Goal: Task Accomplishment & Management: Use online tool/utility

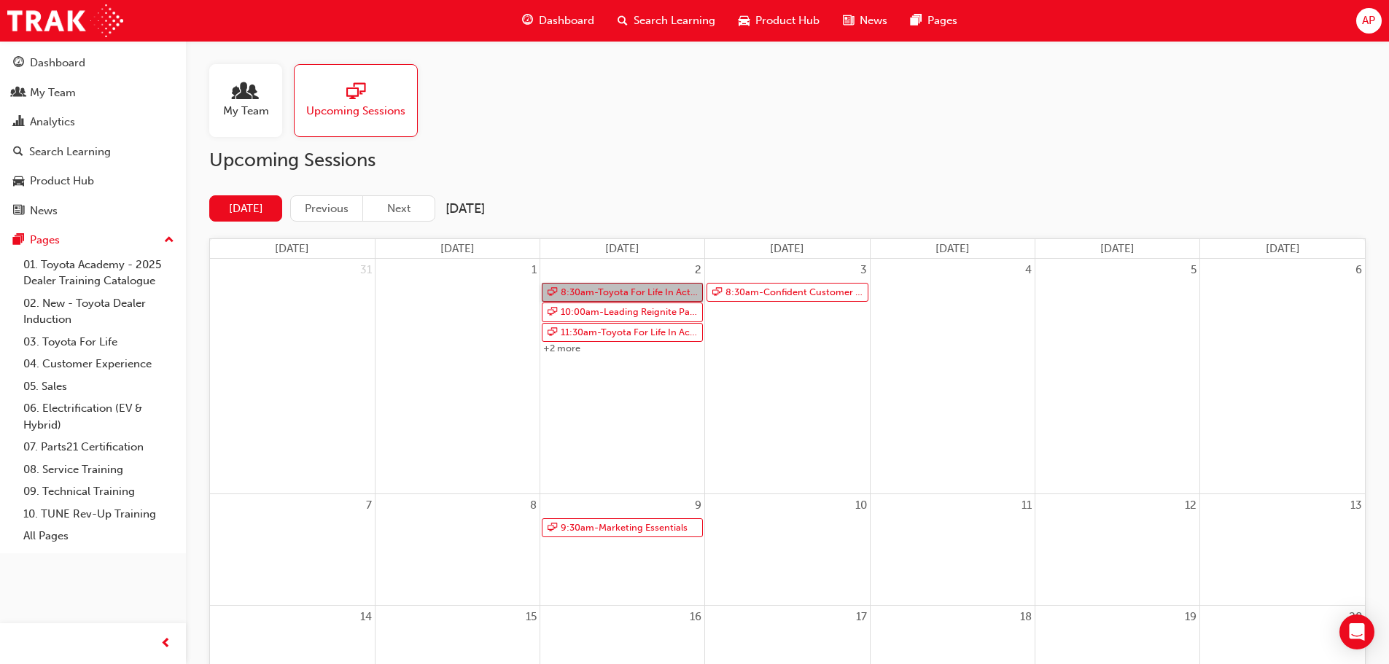
click at [577, 292] on link "8:30am - Toyota For Life In Action - Virtual Classroom" at bounding box center [622, 293] width 161 height 20
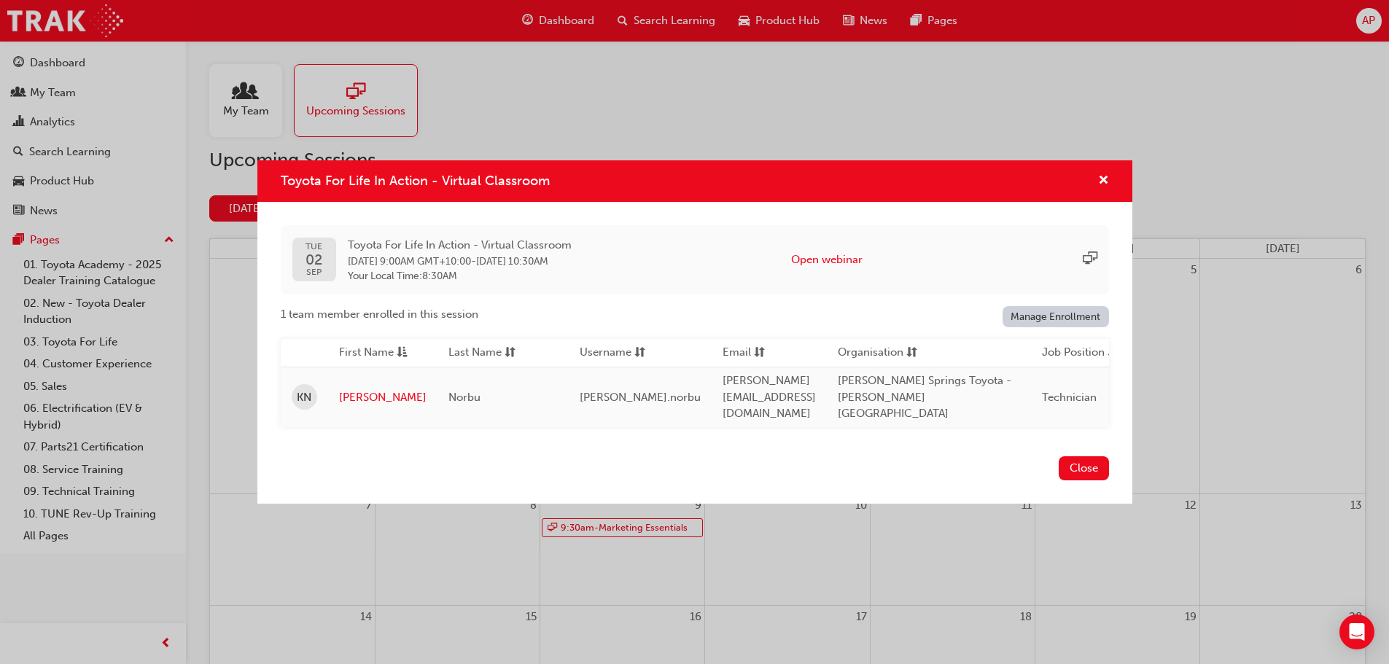
drag, startPoint x: 1092, startPoint y: 180, endPoint x: 1088, endPoint y: 187, distance: 7.5
click at [1091, 183] on div "Toyota For Life In Action - Virtual Classroom" at bounding box center [1097, 181] width 23 height 18
click at [1096, 186] on div "Toyota For Life In Action - Virtual Classroom" at bounding box center [1097, 181] width 23 height 18
click at [1084, 461] on button "Close" at bounding box center [1084, 468] width 50 height 24
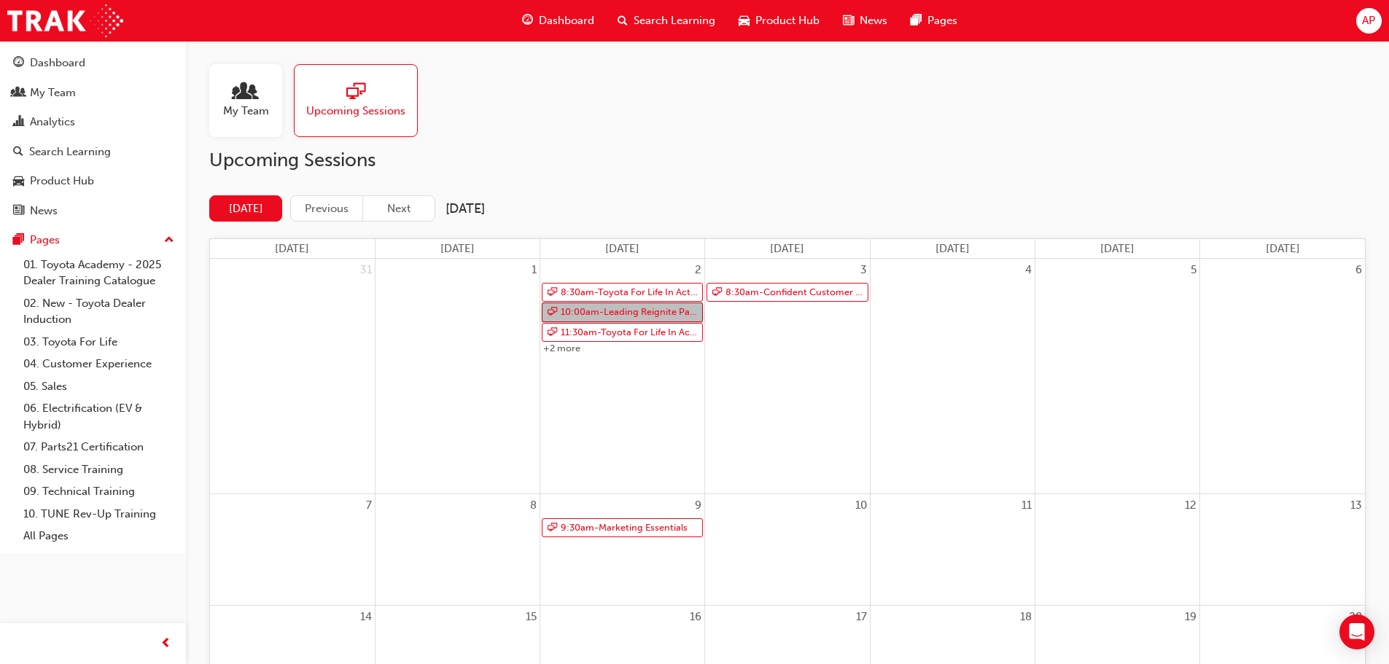
click at [647, 312] on link "10:00am - Leading Reignite Part 2 - Virtual Classroom" at bounding box center [622, 313] width 161 height 20
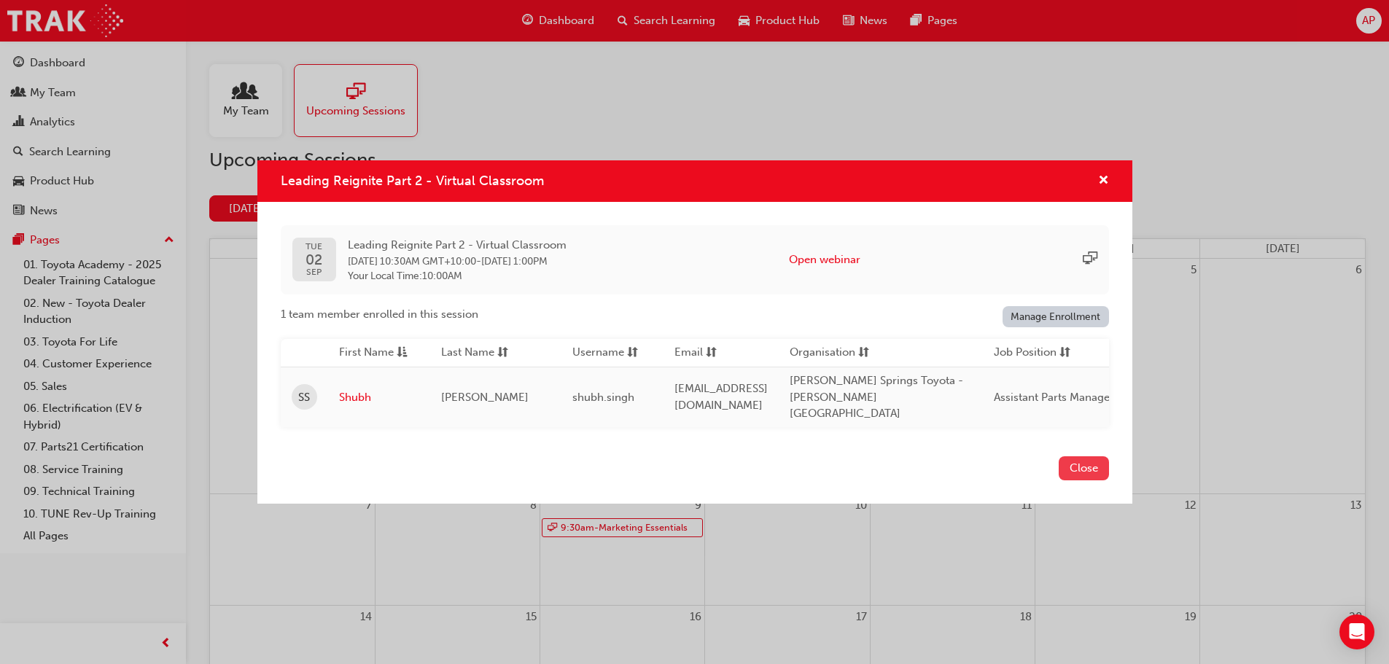
click at [1092, 464] on button "Close" at bounding box center [1084, 468] width 50 height 24
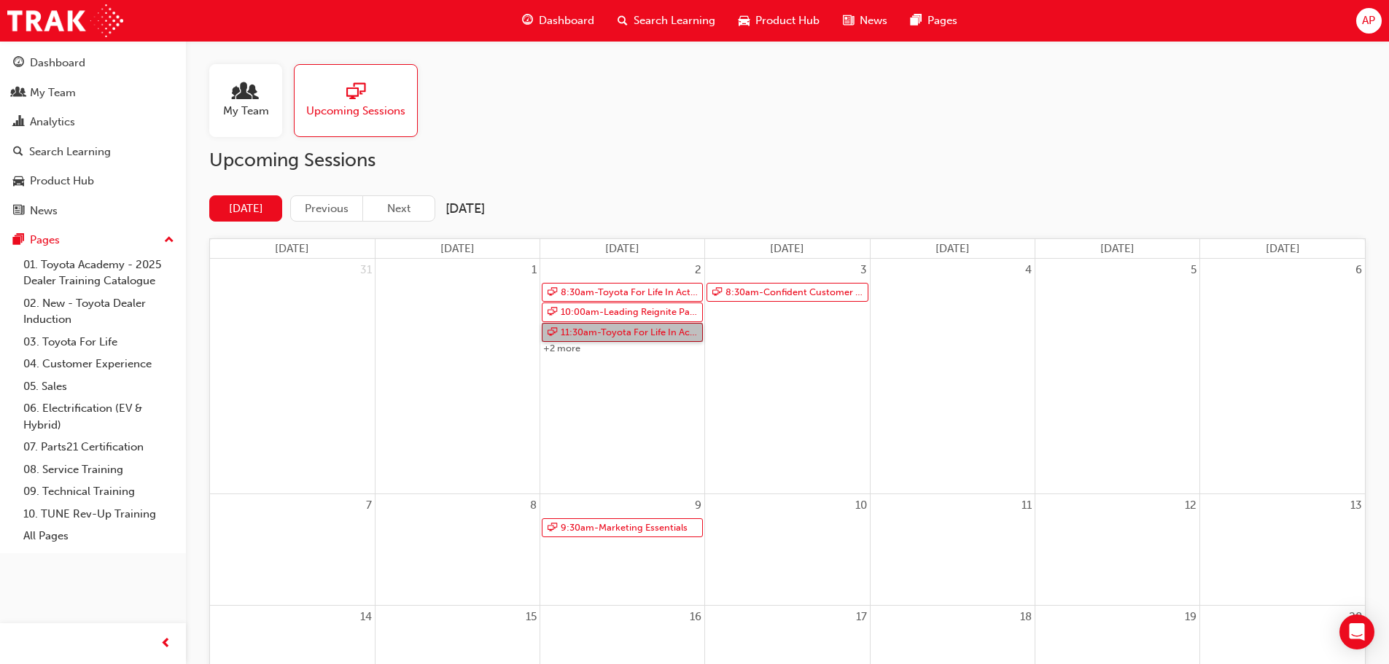
click at [638, 336] on link "11:30am - Toyota For Life In Action - Virtual Classroom" at bounding box center [622, 333] width 161 height 20
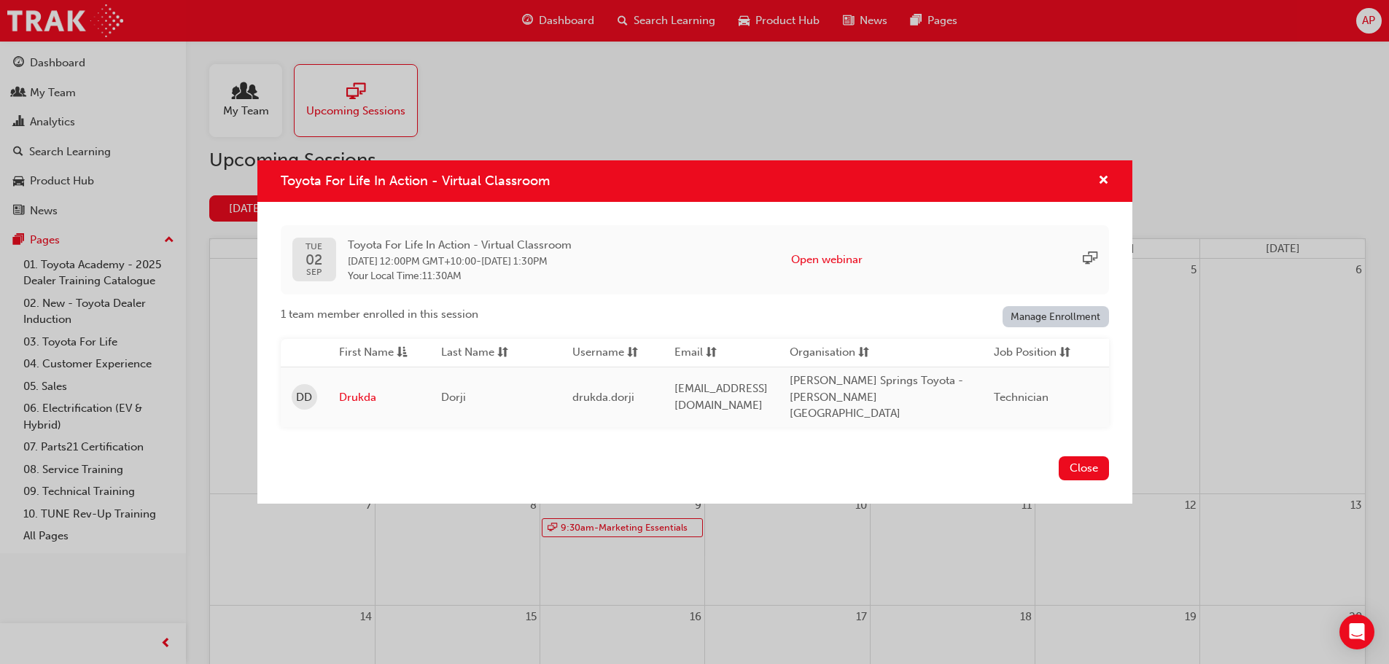
click at [1093, 468] on button "Close" at bounding box center [1084, 468] width 50 height 24
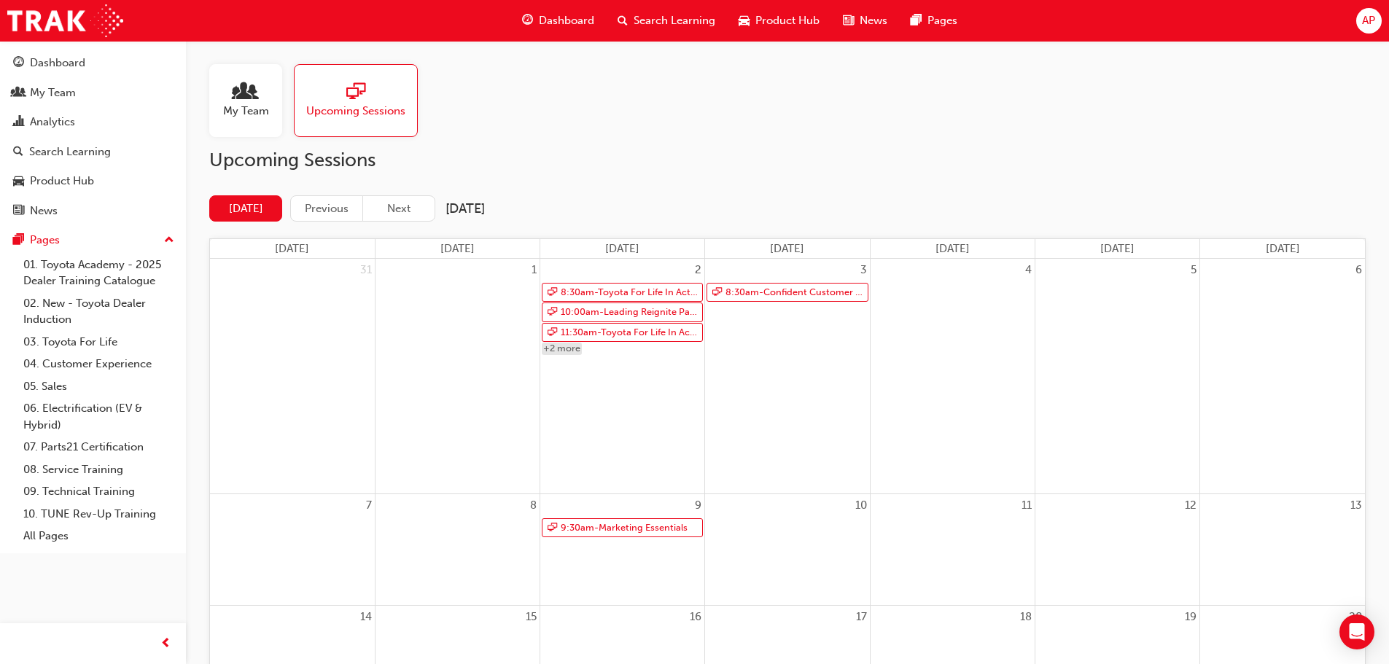
click at [567, 350] on link "+2 more" at bounding box center [562, 349] width 40 height 12
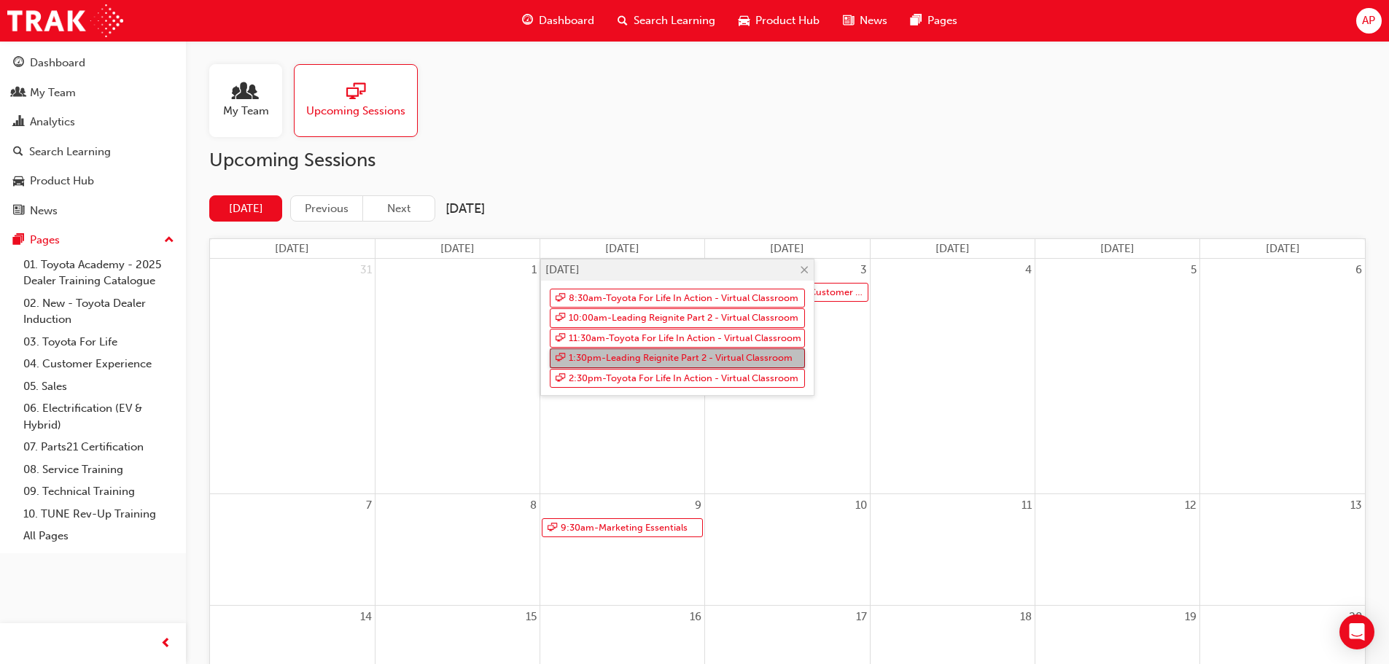
click at [571, 363] on link "1:30pm - Leading Reignite Part 2 - Virtual Classroom" at bounding box center [677, 358] width 255 height 20
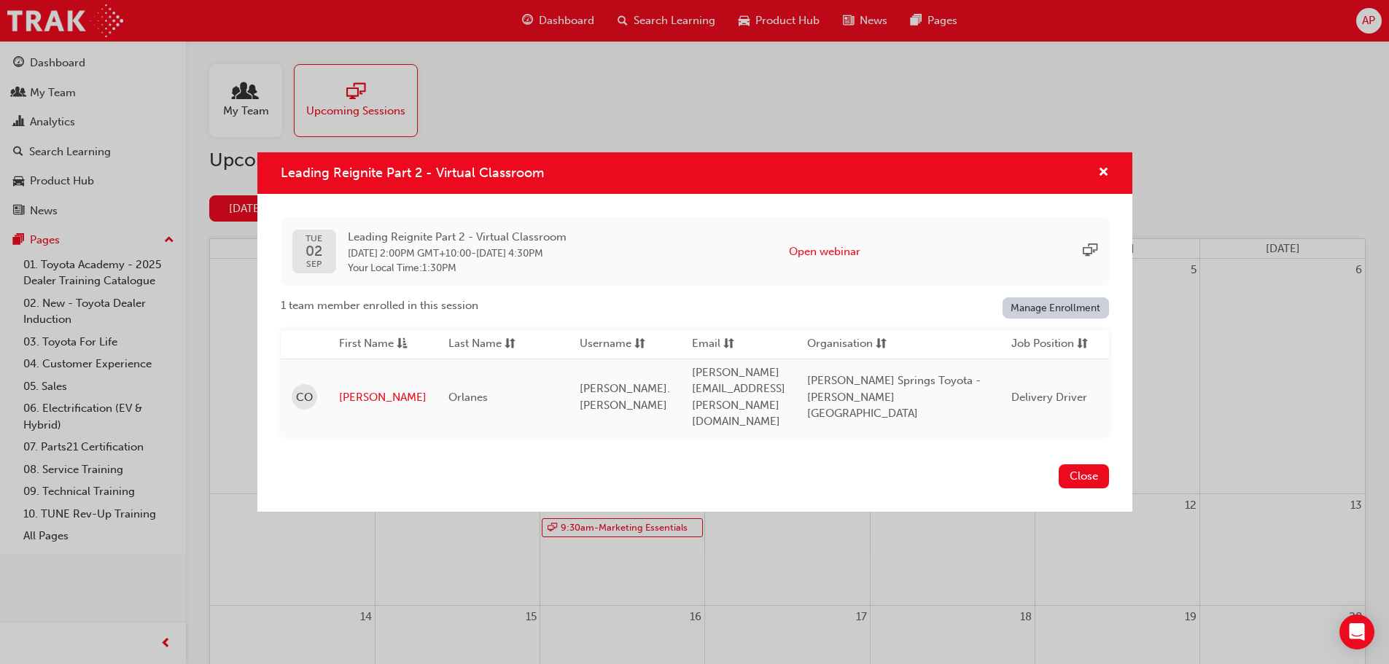
click at [1074, 464] on button "Close" at bounding box center [1084, 476] width 50 height 24
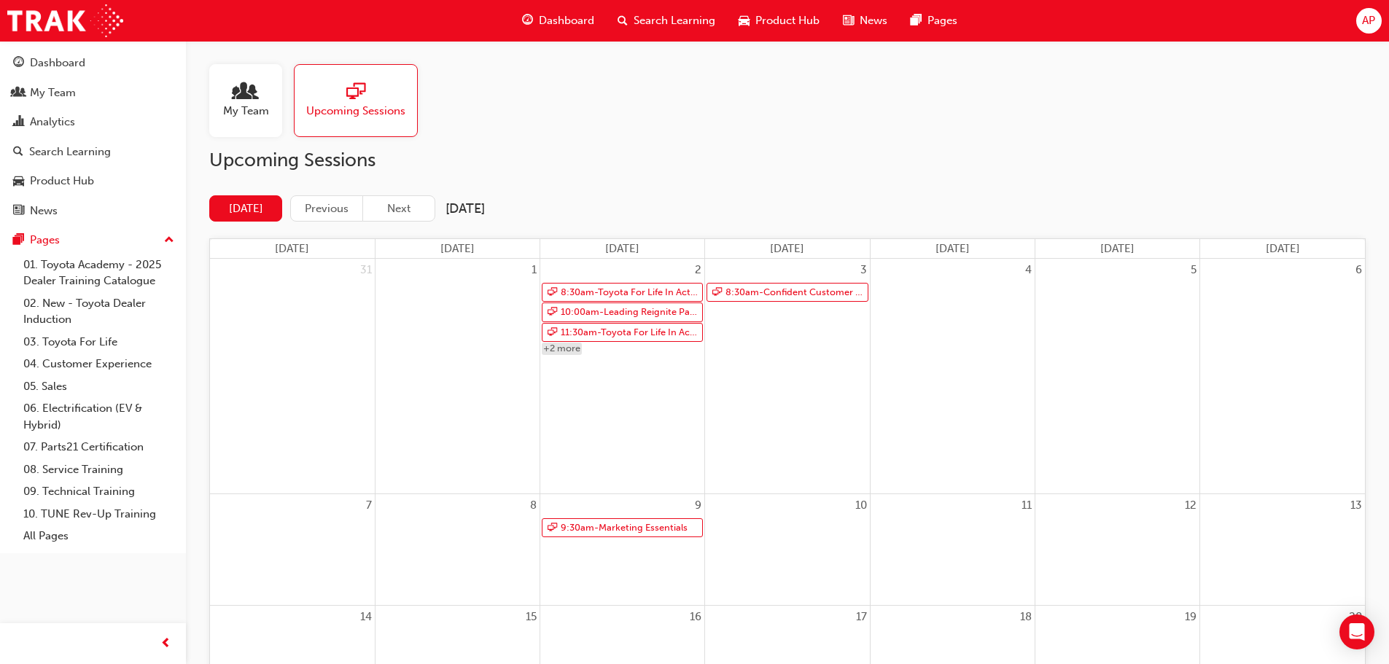
click at [572, 351] on link "+2 more" at bounding box center [562, 349] width 40 height 12
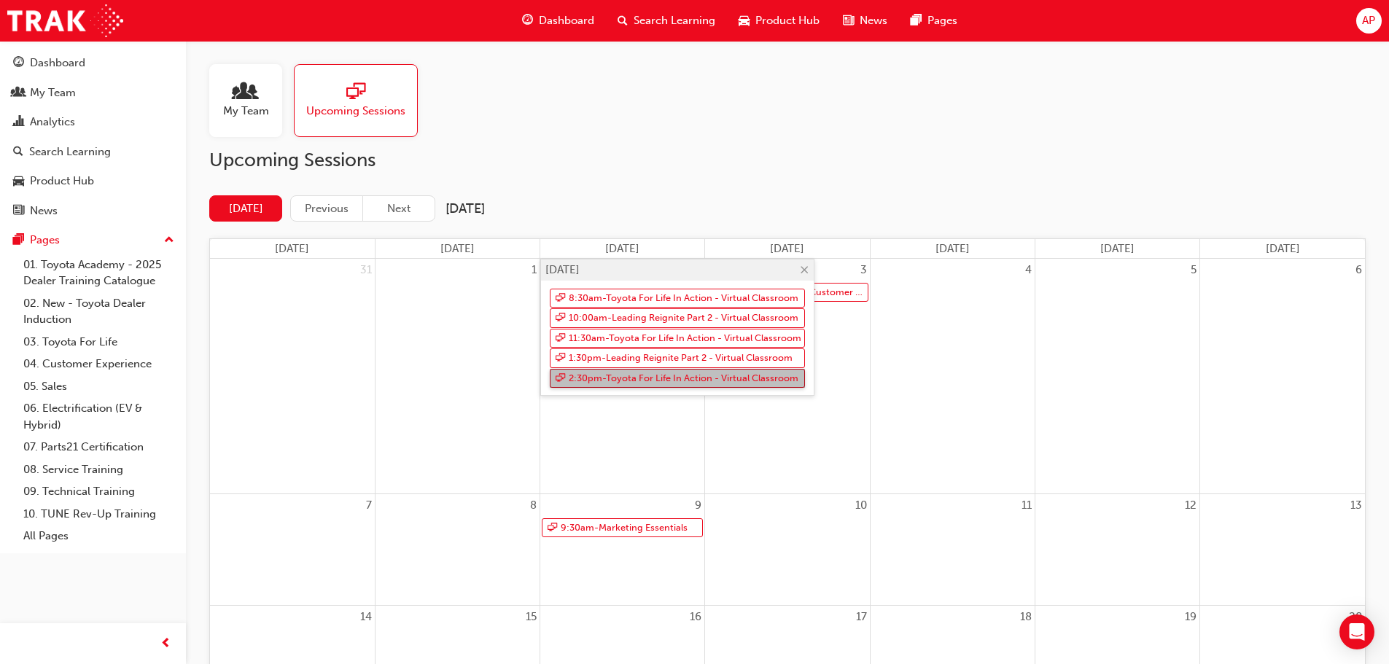
click at [566, 378] on link "2:30pm - Toyota For Life In Action - Virtual Classroom" at bounding box center [677, 379] width 255 height 20
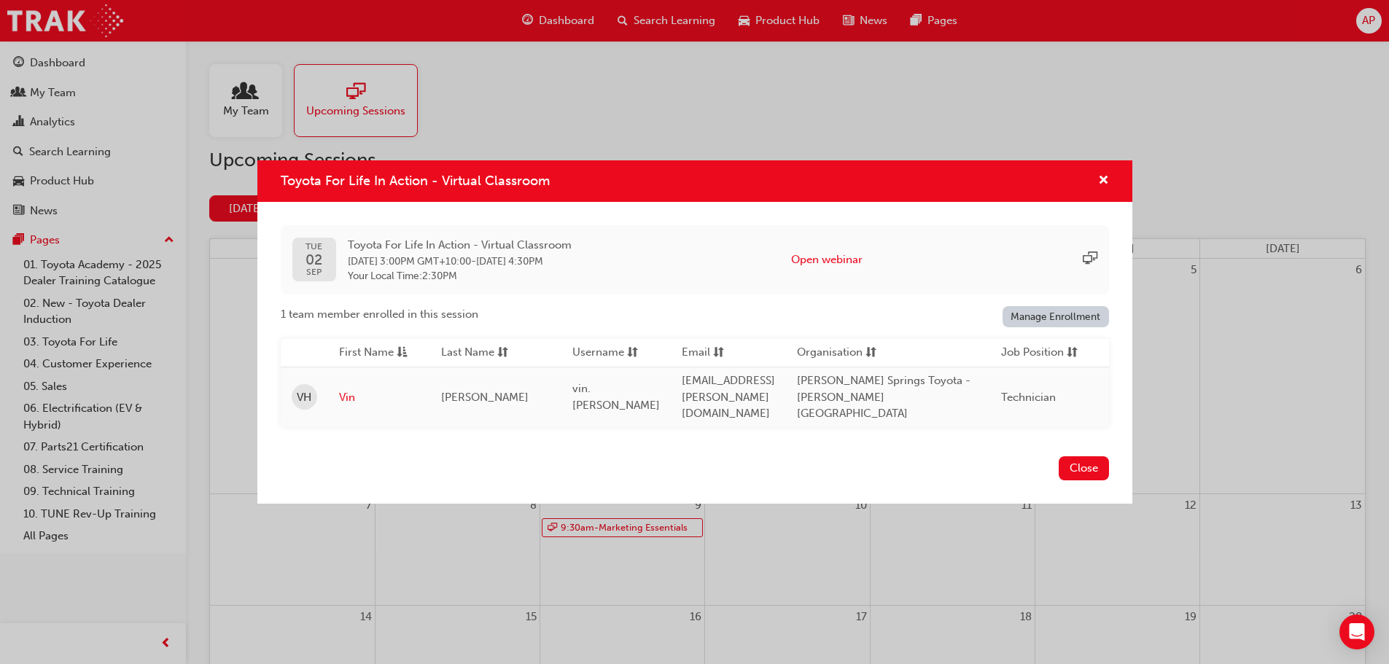
click at [1087, 451] on div "Close" at bounding box center [694, 477] width 875 height 53
click at [1083, 466] on button "Close" at bounding box center [1084, 468] width 50 height 24
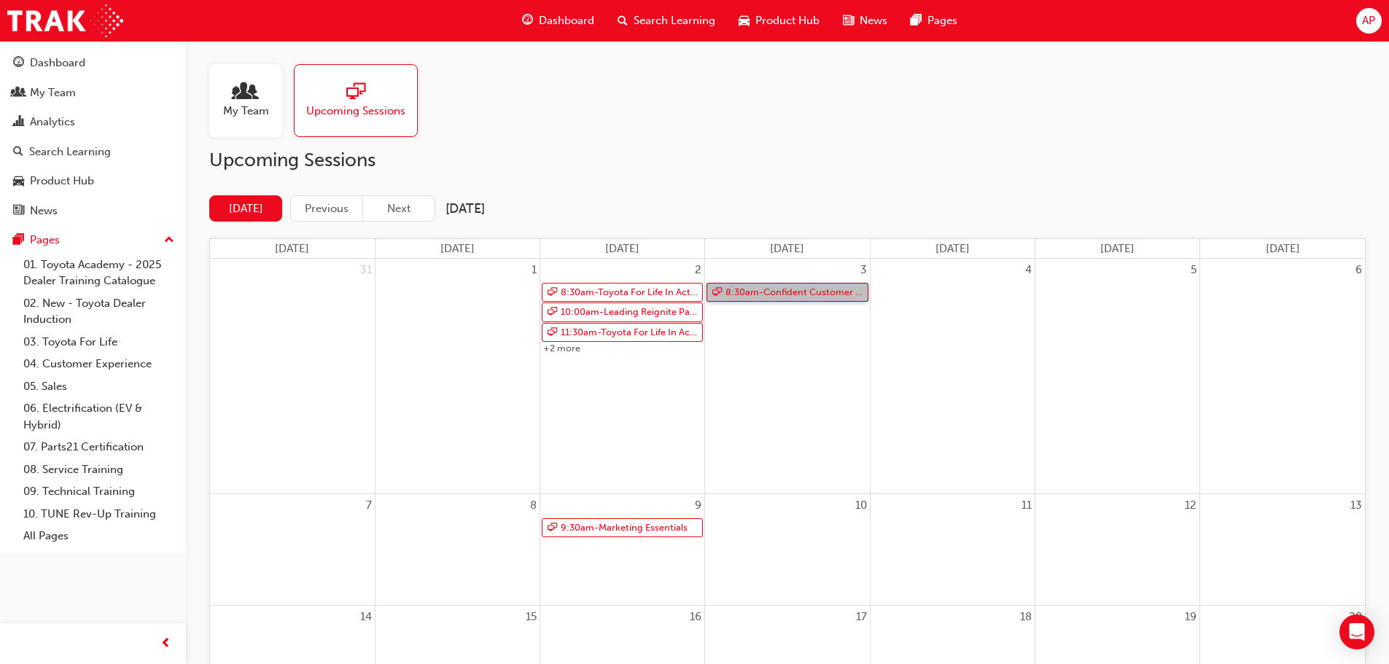
click at [739, 297] on link "8:30am - Confident Customer Conversations" at bounding box center [786, 293] width 161 height 20
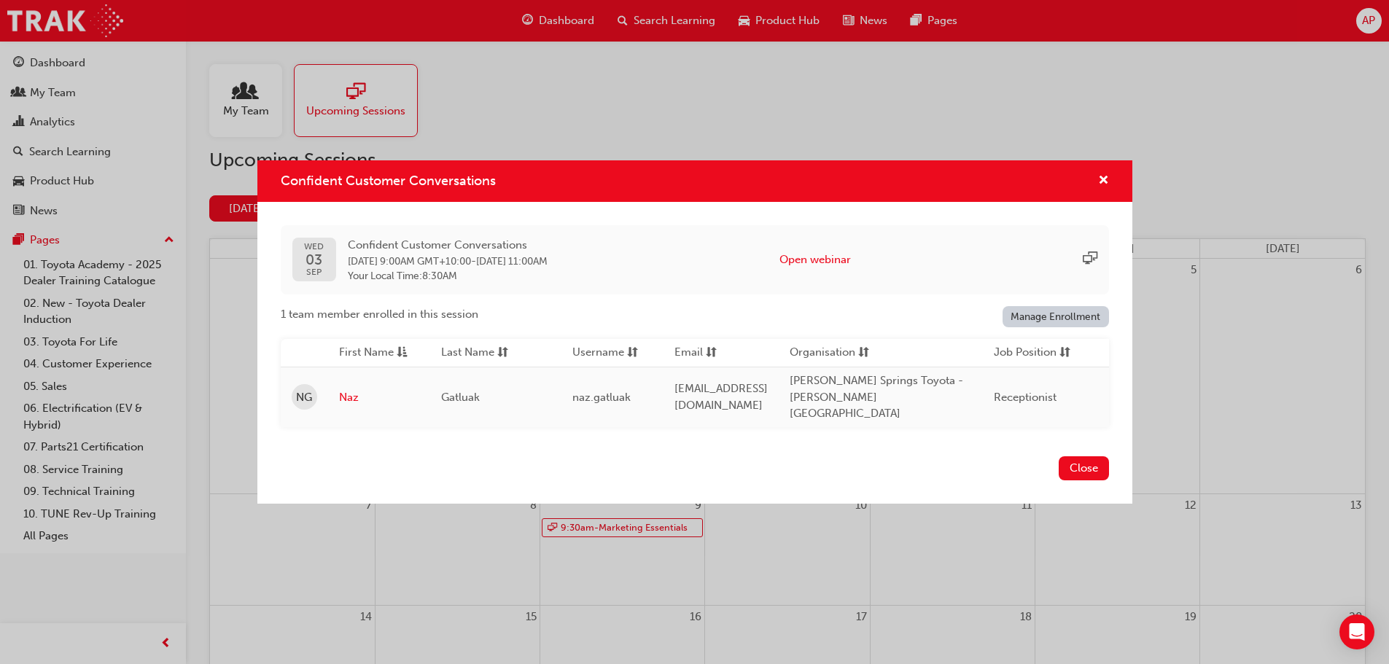
click at [1118, 184] on div "Confident Customer Conversations" at bounding box center [694, 181] width 875 height 42
click at [1091, 190] on div "Confident Customer Conversations" at bounding box center [1097, 181] width 23 height 18
click at [1102, 182] on span "cross-icon" at bounding box center [1103, 181] width 11 height 13
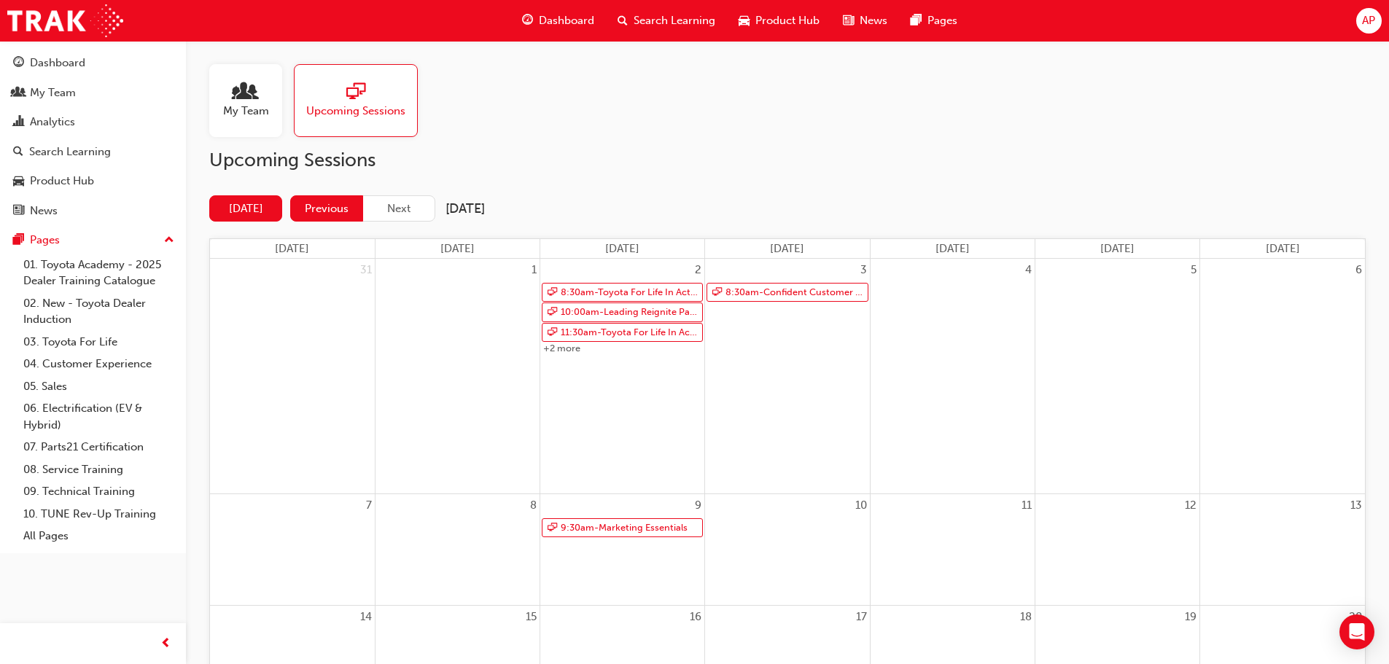
click at [335, 218] on button "Previous" at bounding box center [326, 208] width 73 height 27
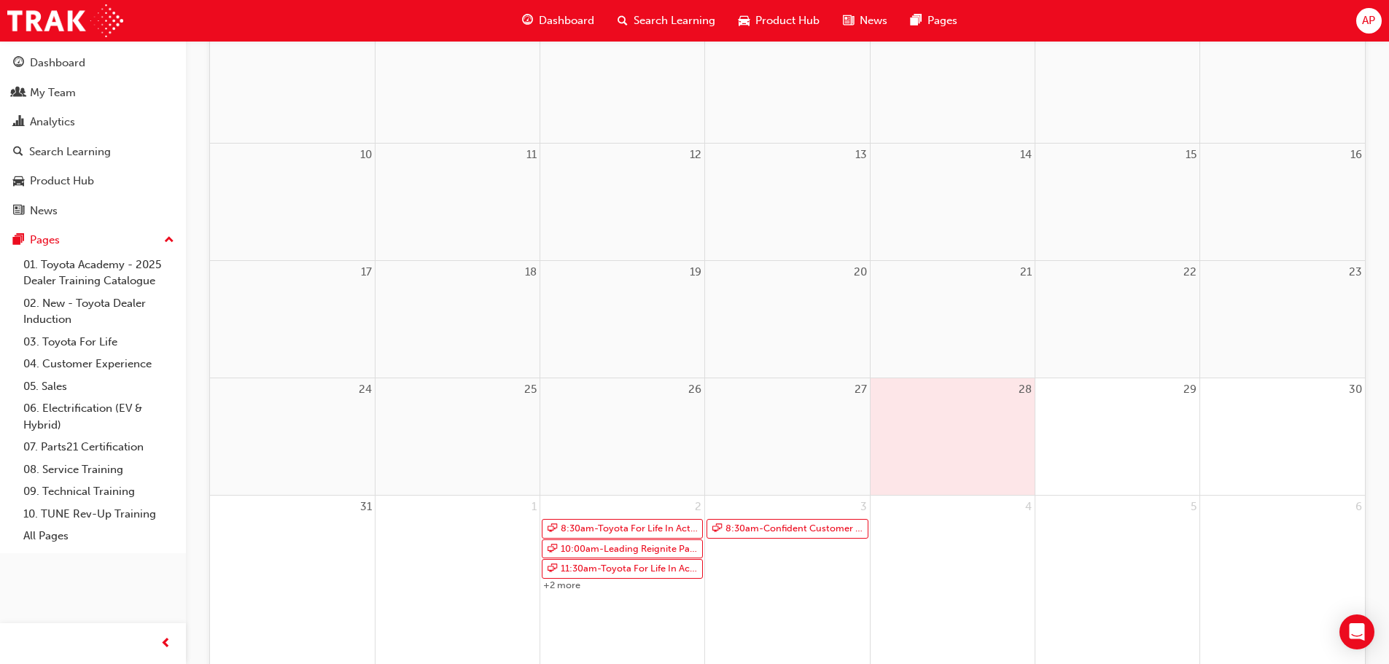
scroll to position [365, 0]
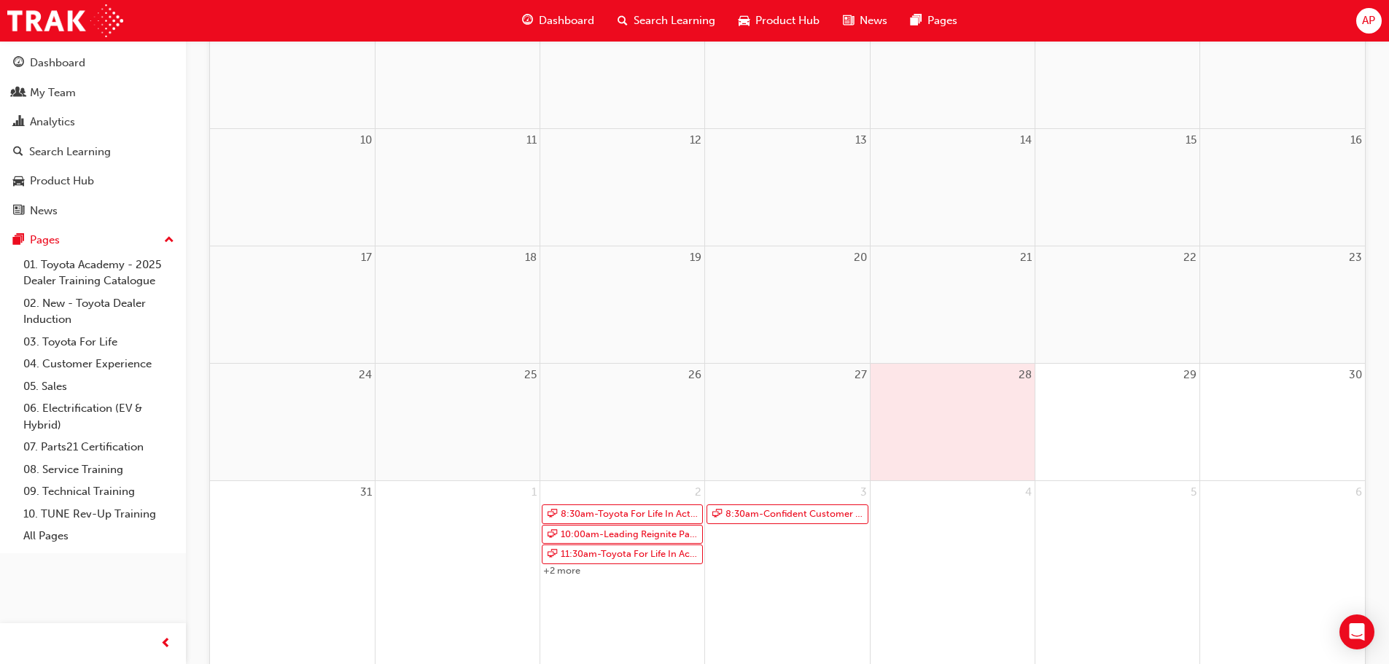
click at [1067, 440] on div "29" at bounding box center [1117, 422] width 164 height 117
click at [956, 437] on div "28" at bounding box center [952, 422] width 164 height 117
click at [786, 395] on div at bounding box center [787, 397] width 164 height 22
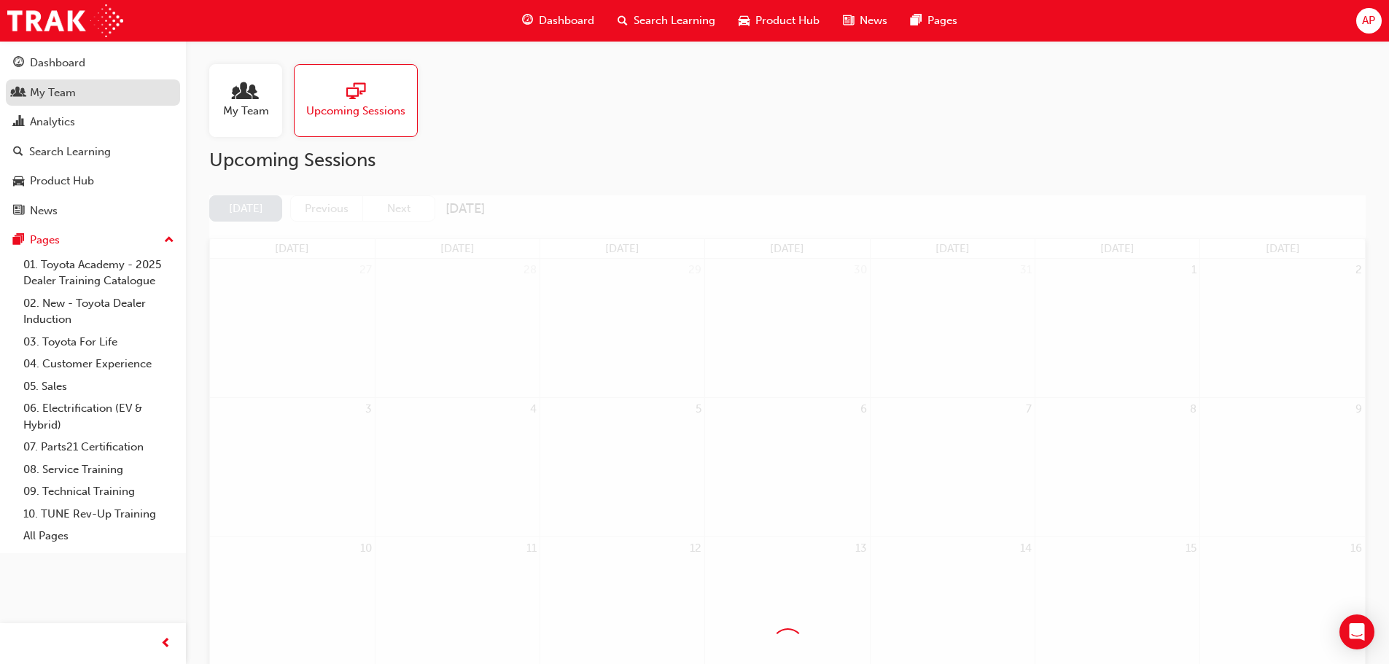
click at [71, 85] on div "My Team" at bounding box center [53, 93] width 46 height 17
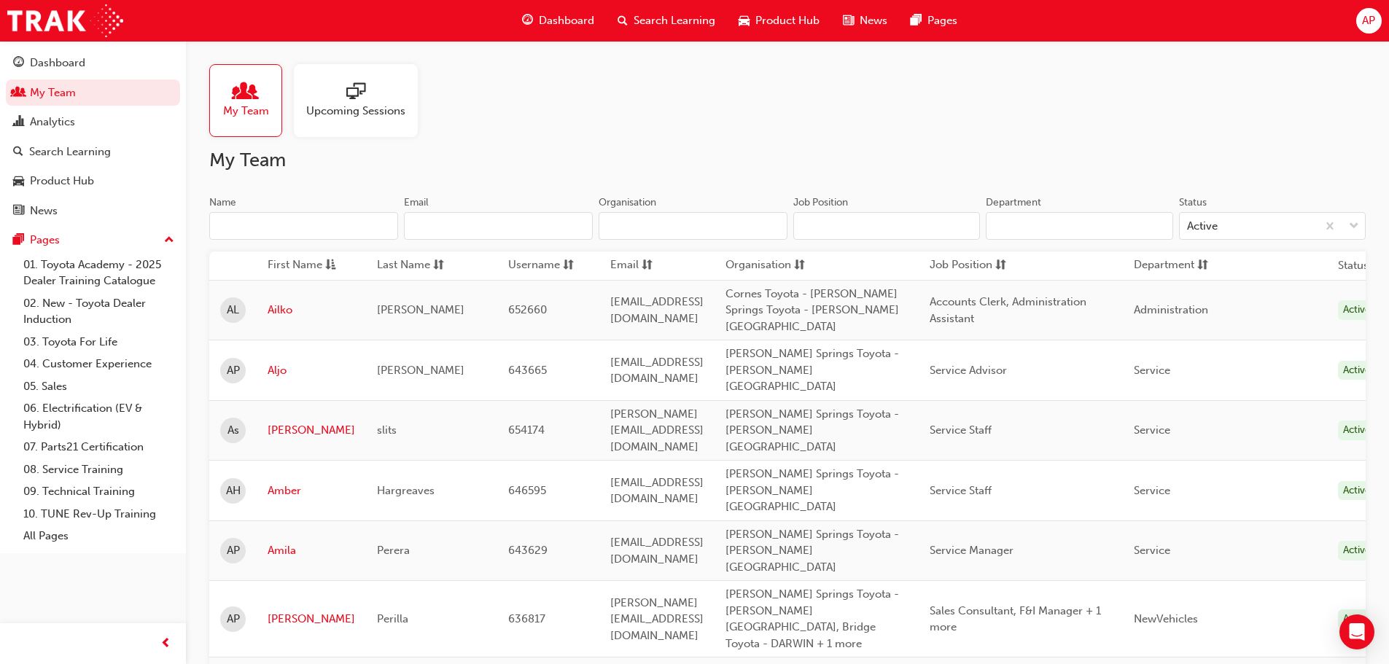
click at [365, 118] on span "Upcoming Sessions" at bounding box center [355, 111] width 99 height 17
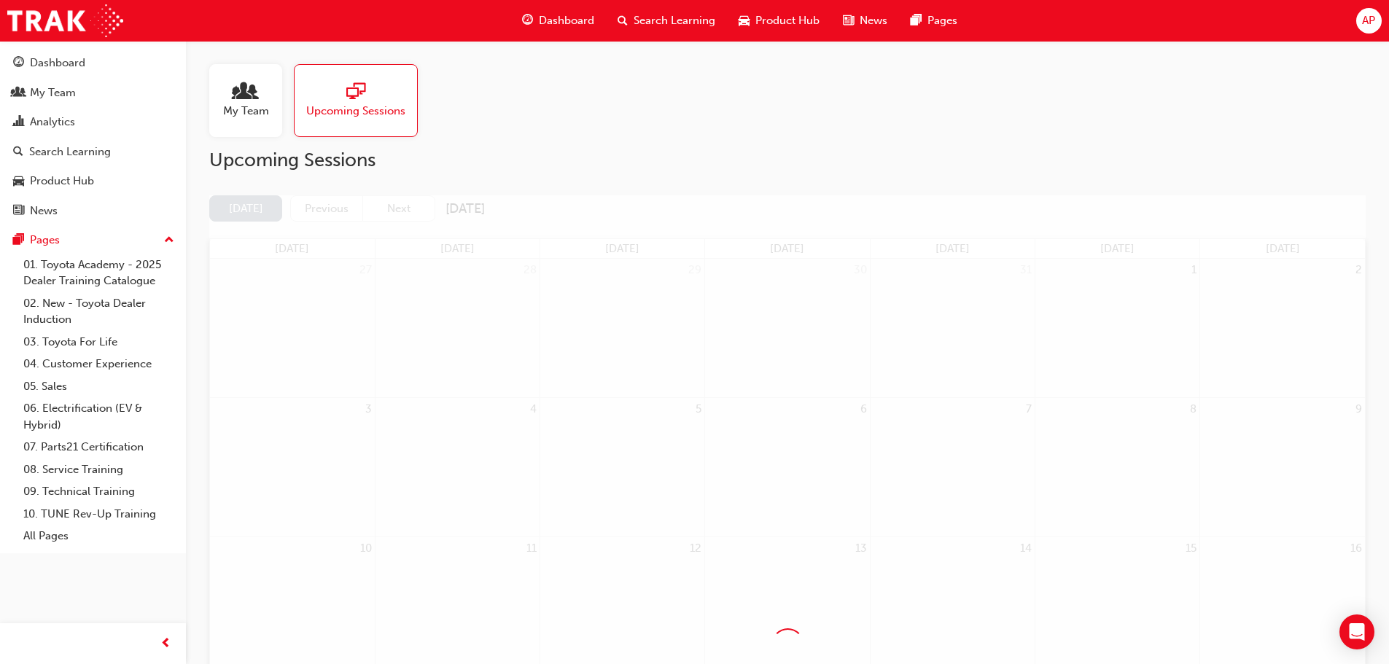
click at [268, 97] on div "My Team" at bounding box center [245, 100] width 73 height 73
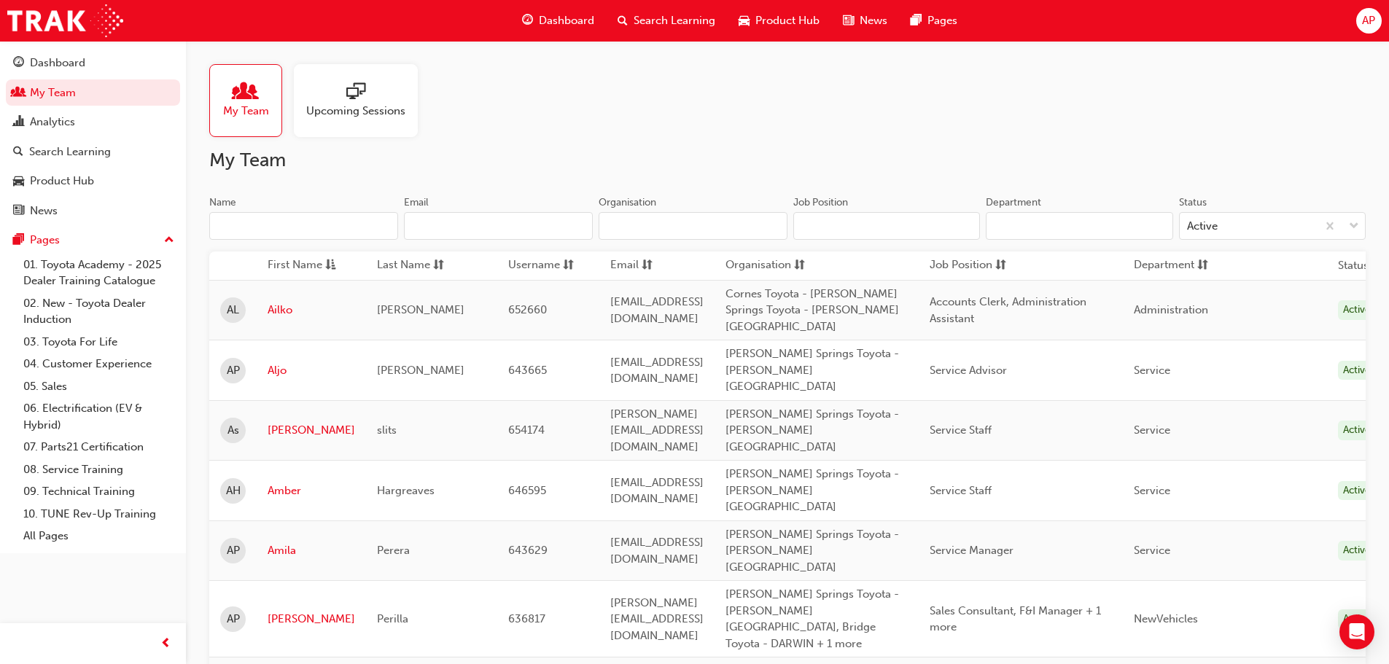
click at [372, 111] on span "Upcoming Sessions" at bounding box center [355, 111] width 99 height 17
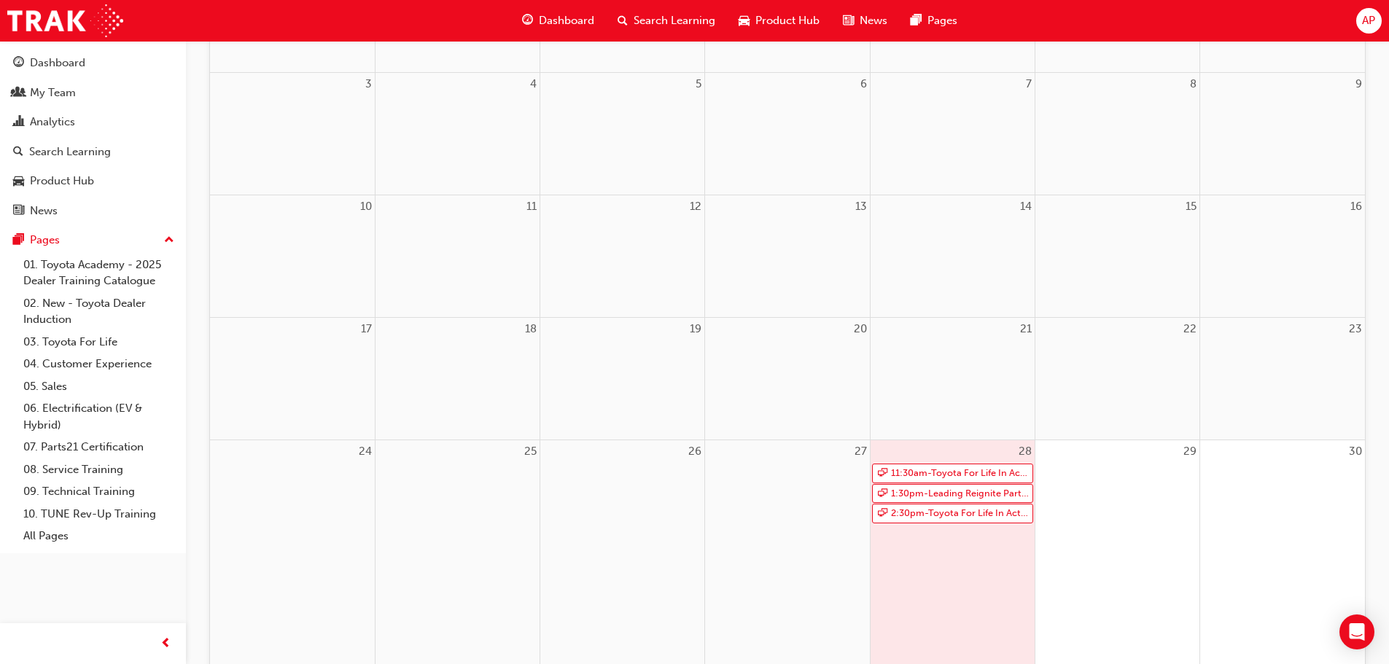
scroll to position [365, 0]
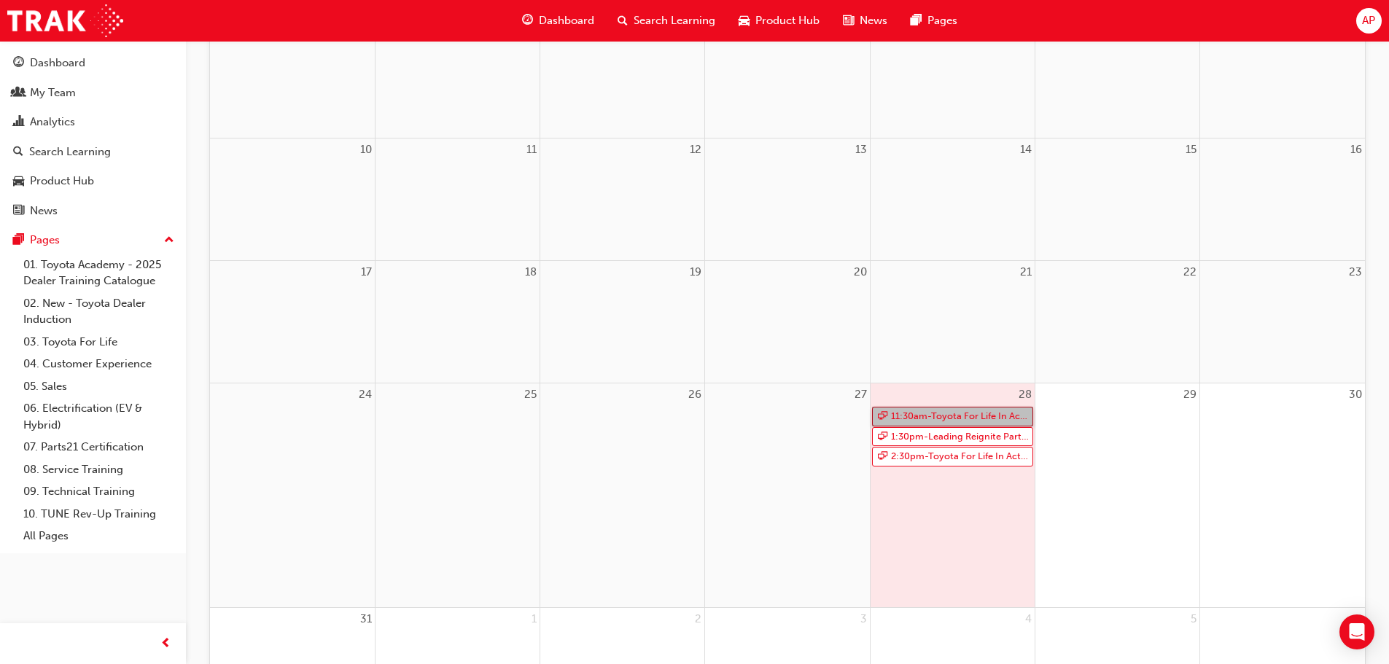
click at [945, 413] on link "11:30am - Toyota For Life In Action - Virtual Classroom" at bounding box center [952, 417] width 161 height 20
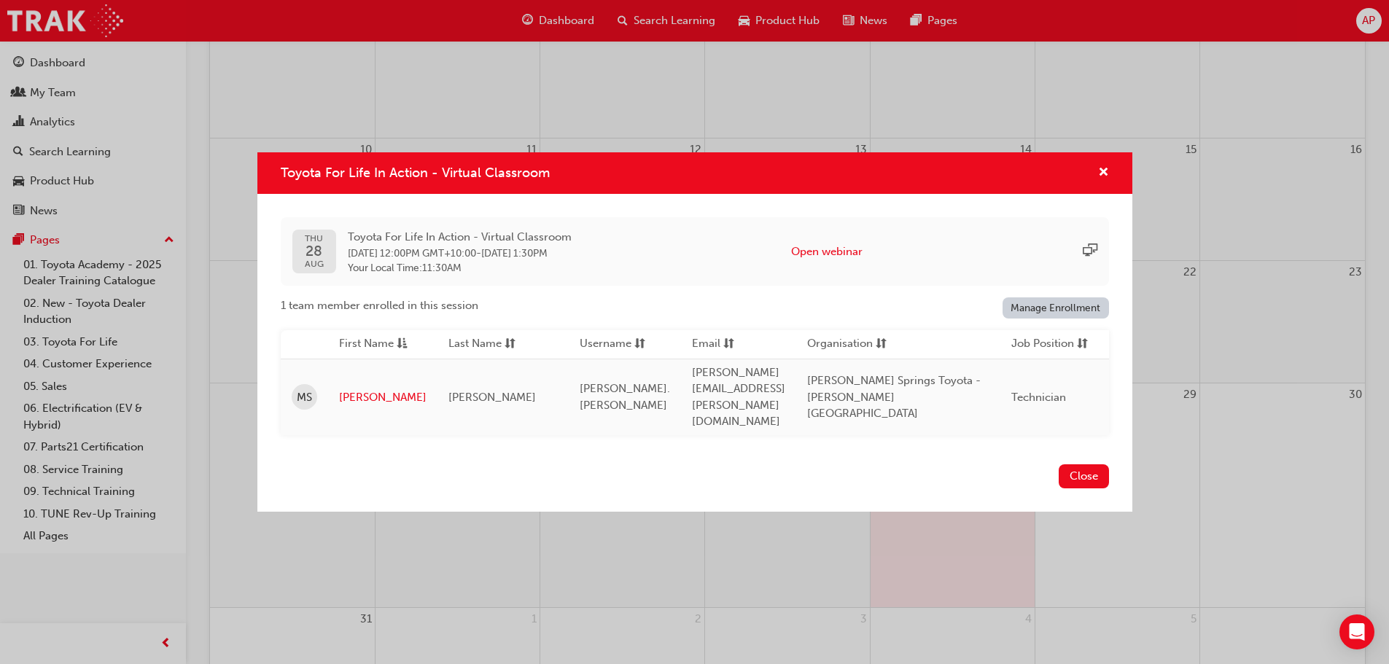
click at [1025, 319] on link "Manage Enrollment" at bounding box center [1055, 307] width 106 height 21
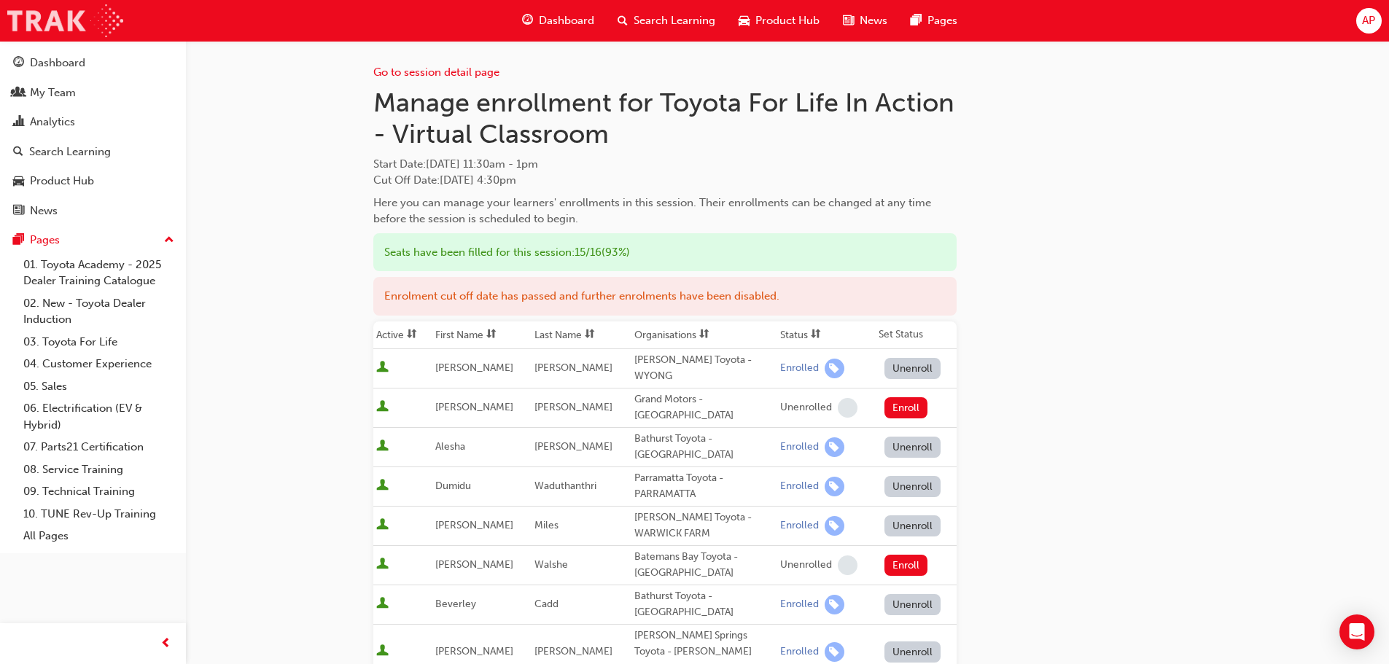
scroll to position [365, 0]
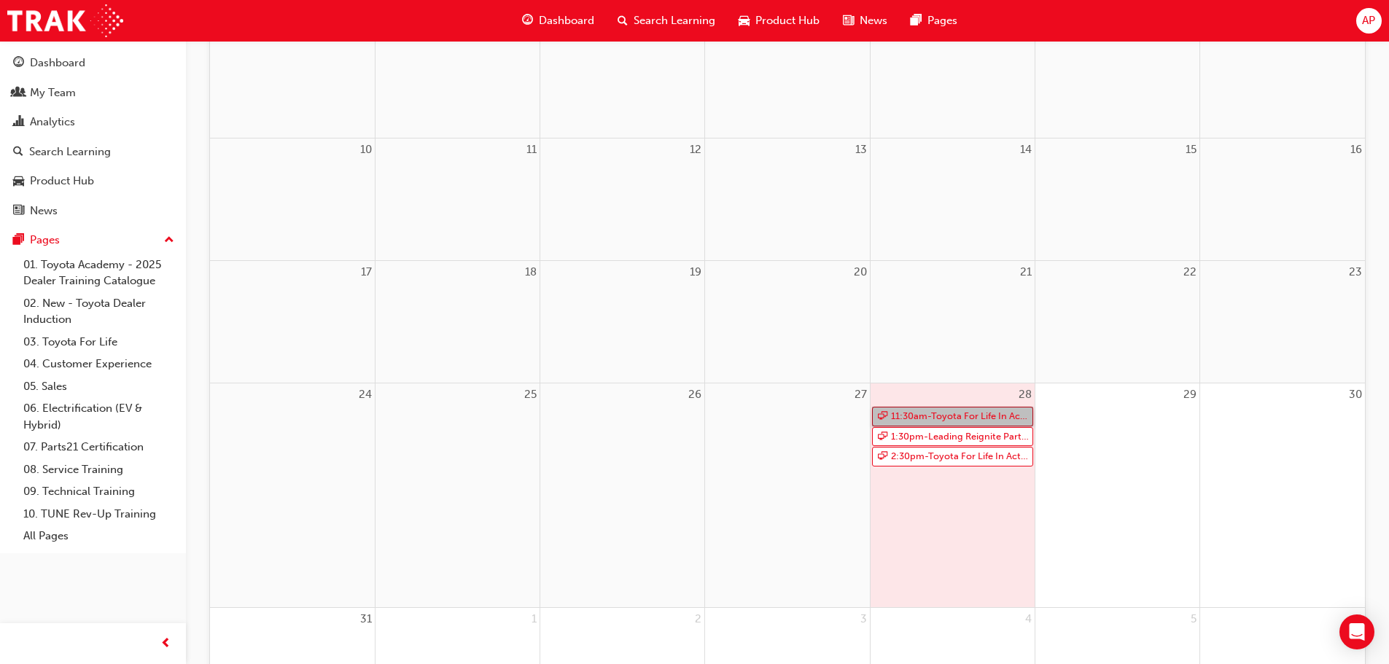
click at [924, 418] on link "11:30am - Toyota For Life In Action - Virtual Classroom" at bounding box center [952, 417] width 161 height 20
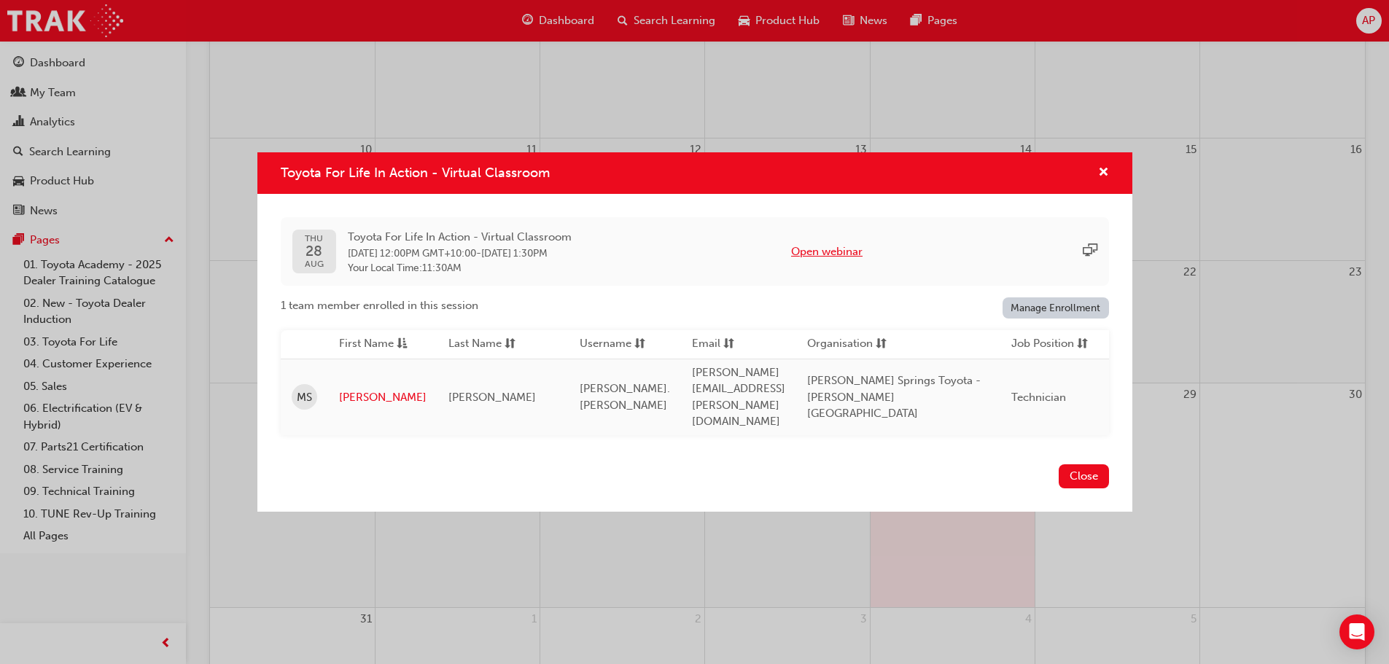
click at [855, 260] on button "Open webinar" at bounding box center [826, 251] width 71 height 17
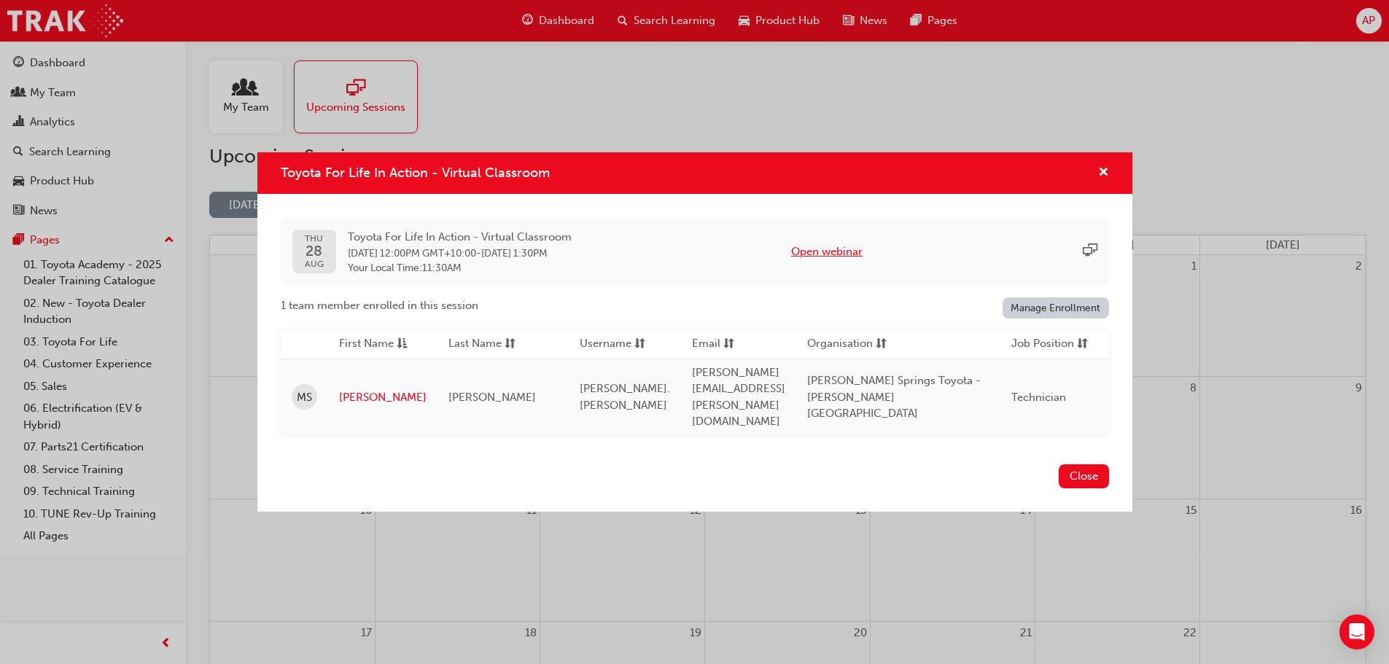
scroll to position [0, 0]
click at [849, 260] on button "Open webinar" at bounding box center [826, 251] width 71 height 17
click at [98, 15] on div "Toyota For Life In Action - Virtual Classroom THU 28 AUG Toyota For Life In Act…" at bounding box center [694, 332] width 1389 height 664
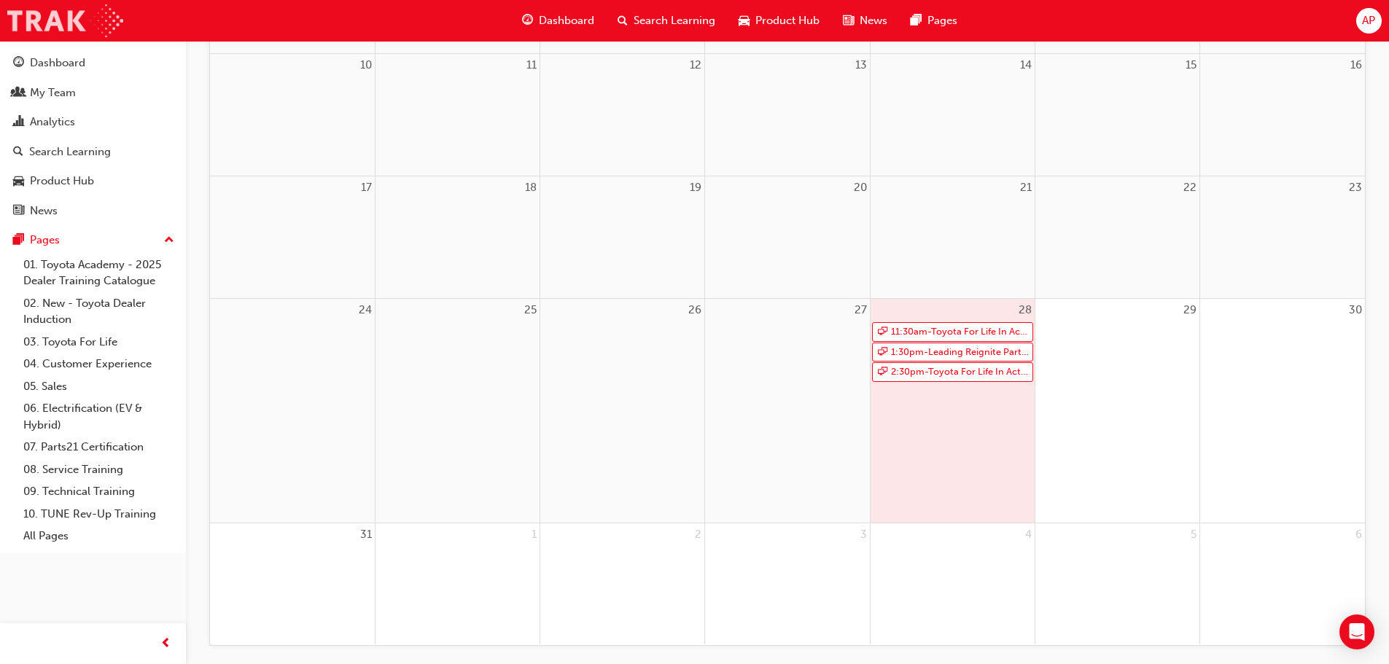
click at [35, 15] on img at bounding box center [65, 20] width 116 height 33
